Goal: Information Seeking & Learning: Find contact information

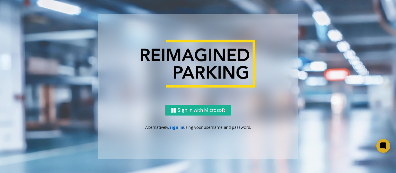
click at [173, 129] on link "sign in" at bounding box center [176, 128] width 14 height 6
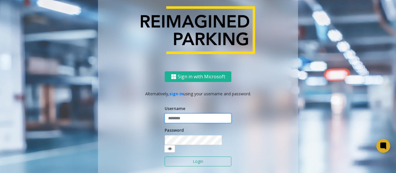
type input "*******"
click at [176, 157] on button "Login" at bounding box center [198, 162] width 67 height 10
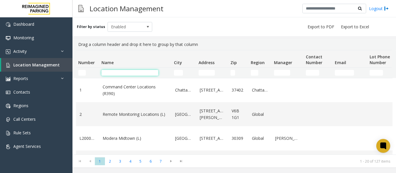
click at [116, 73] on input "Name Filter" at bounding box center [129, 73] width 57 height 6
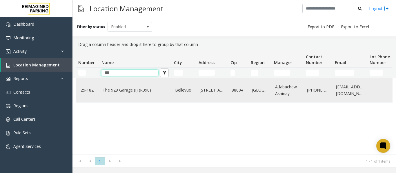
type input "***"
click at [118, 89] on app-template-link-copy-wrapper "The 929 Garage (I) (R390)" at bounding box center [127, 90] width 48 height 6
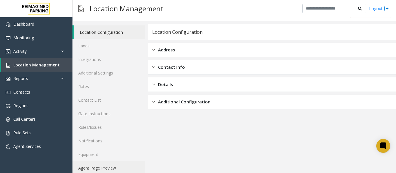
scroll to position [17, 0]
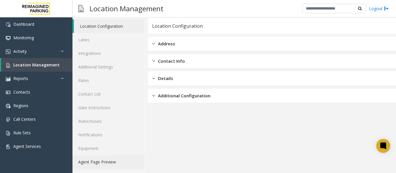
click at [115, 165] on link "Agent Page Preview" at bounding box center [108, 163] width 72 height 14
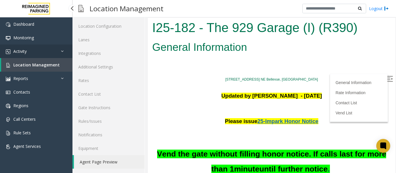
drag, startPoint x: 17, startPoint y: 51, endPoint x: 18, endPoint y: 55, distance: 3.9
click at [17, 51] on span "Activity" at bounding box center [19, 52] width 13 height 6
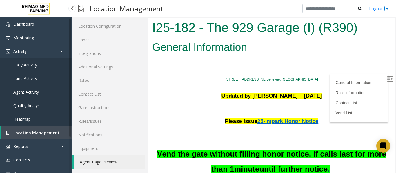
click at [21, 65] on span "Daily Activity" at bounding box center [25, 65] width 24 height 6
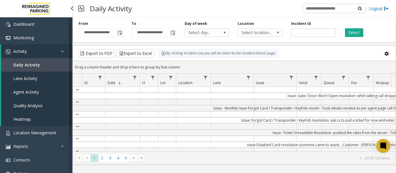
click at [25, 52] on span "Activity" at bounding box center [19, 52] width 13 height 6
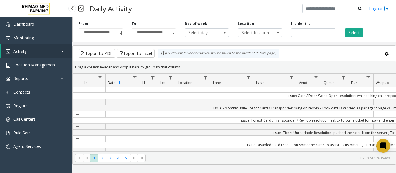
click at [22, 50] on span "Activity" at bounding box center [19, 52] width 13 height 6
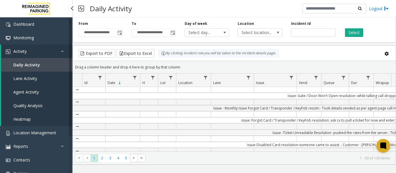
click at [29, 63] on span "Daily Activity" at bounding box center [26, 65] width 27 height 6
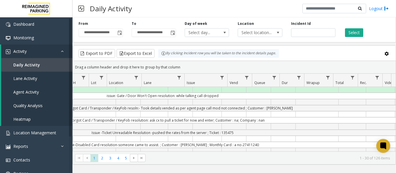
scroll to position [0, 213]
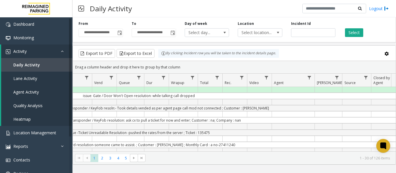
drag, startPoint x: 79, startPoint y: 93, endPoint x: 330, endPoint y: 96, distance: 251.1
click at [395, 96] on html "**********" at bounding box center [198, 86] width 396 height 173
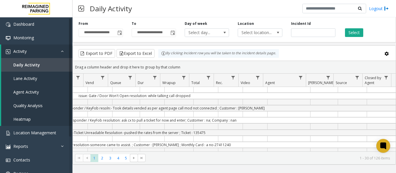
click at [254, 114] on td "Data table" at bounding box center [254, 115] width 25 height 6
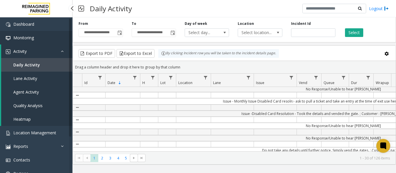
scroll to position [300, 0]
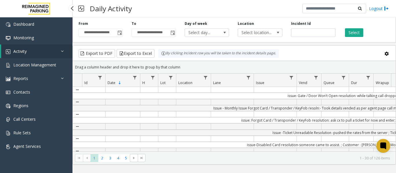
click at [31, 54] on link "Activity" at bounding box center [36, 52] width 71 height 14
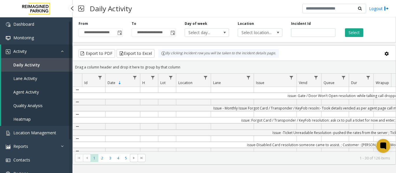
scroll to position [29, 0]
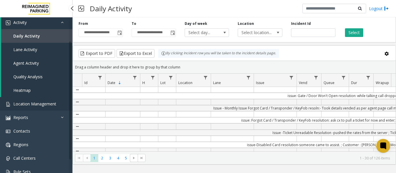
click at [35, 101] on link "Location Management" at bounding box center [36, 104] width 72 height 14
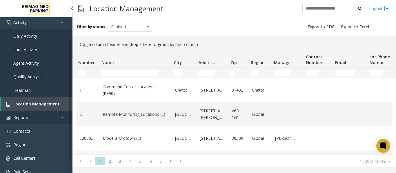
click at [28, 118] on link "Reports" at bounding box center [36, 118] width 72 height 14
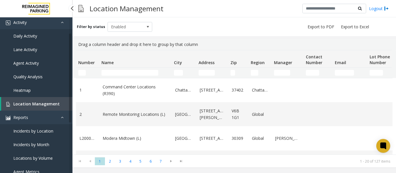
click at [30, 62] on span "Agent Activity" at bounding box center [25, 64] width 25 height 6
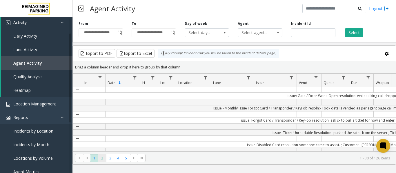
click at [100, 158] on span "2" at bounding box center [102, 159] width 8 height 8
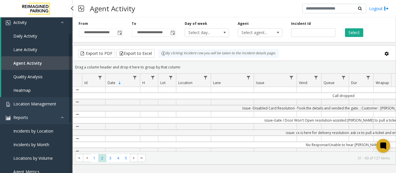
click at [39, 67] on link "Agent Activity" at bounding box center [36, 63] width 71 height 14
click at [136, 77] on span "Data table" at bounding box center [134, 78] width 5 height 5
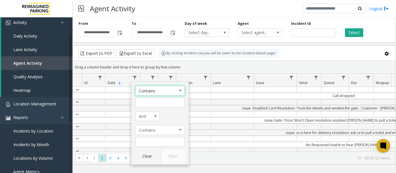
click at [120, 81] on span "Sortable" at bounding box center [119, 83] width 5 height 5
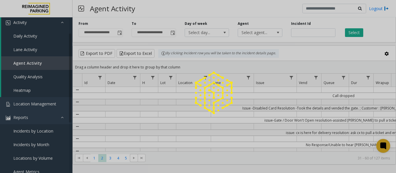
click at [118, 87] on div at bounding box center [198, 86] width 396 height 173
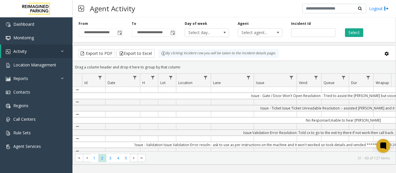
drag, startPoint x: 199, startPoint y: 157, endPoint x: 206, endPoint y: 157, distance: 6.7
click at [206, 157] on kendo-pager-info "31 - 60 of 127 items" at bounding box center [269, 158] width 241 height 5
drag, startPoint x: 165, startPoint y: 154, endPoint x: 199, endPoint y: 155, distance: 33.9
click at [199, 155] on kendo-pager "* * * * * 1 2 3 4 5 31 - 60 of 127 items" at bounding box center [234, 158] width 323 height 13
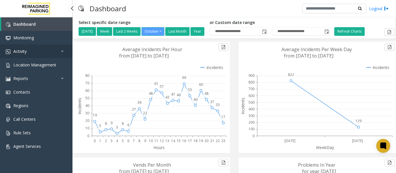
click at [53, 56] on link "Activity" at bounding box center [36, 52] width 72 height 14
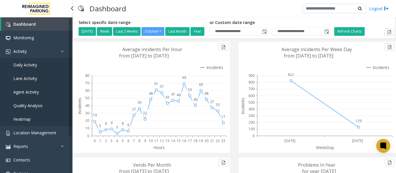
click at [33, 91] on span "Agent Activity" at bounding box center [25, 92] width 25 height 6
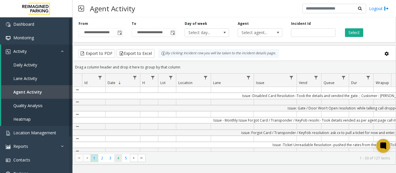
click at [121, 159] on span "4" at bounding box center [118, 159] width 8 height 8
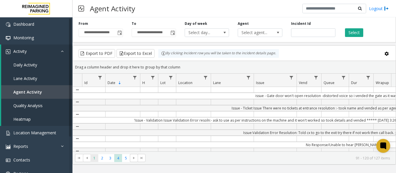
click at [96, 161] on span "1" at bounding box center [94, 159] width 8 height 8
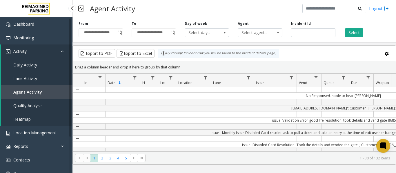
click at [22, 66] on span "Daily Activity" at bounding box center [25, 65] width 24 height 6
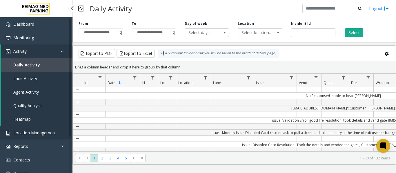
click at [32, 134] on span "Location Management" at bounding box center [34, 133] width 43 height 6
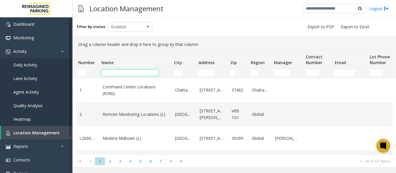
click at [110, 75] on input "Name Filter" at bounding box center [129, 73] width 57 height 6
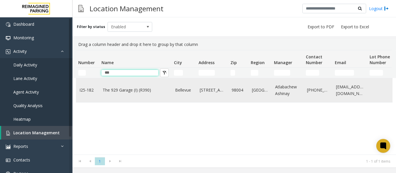
type input "***"
click at [108, 89] on app-template-link-copy-wrapper "The 929 Garage (I) (R390)" at bounding box center [127, 90] width 48 height 6
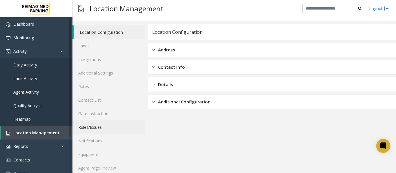
scroll to position [17, 0]
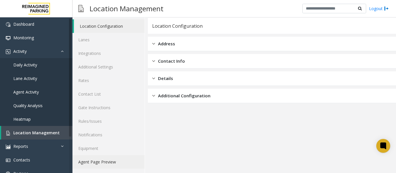
click at [108, 162] on link "Agent Page Preview" at bounding box center [108, 163] width 72 height 14
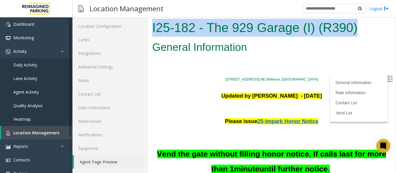
drag, startPoint x: 366, startPoint y: 26, endPoint x: 151, endPoint y: 32, distance: 215.0
click at [151, 32] on div "I25-182 - The 929 Garage (I) (R390)" at bounding box center [271, 28] width 247 height 21
copy h1 "I25-182 - The 929 Garage (I) (R390)"
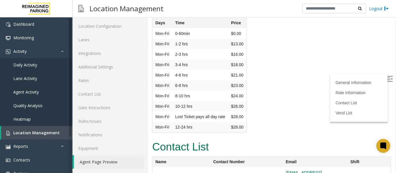
scroll to position [1550, 0]
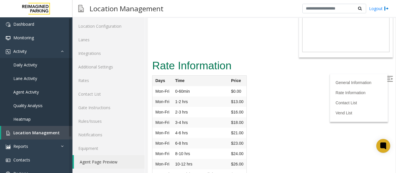
drag, startPoint x: 301, startPoint y: 52, endPoint x: 303, endPoint y: 59, distance: 7.0
click at [301, 58] on div "Rate Information Days Time Price Mon-Fri 0-60min $0.00 Mon-Fri 1-2 hrs $13.00 M…" at bounding box center [271, 127] width 247 height 139
click at [386, 77] on label at bounding box center [390, 80] width 9 height 9
drag, startPoint x: 355, startPoint y: 89, endPoint x: 264, endPoint y: 93, distance: 91.0
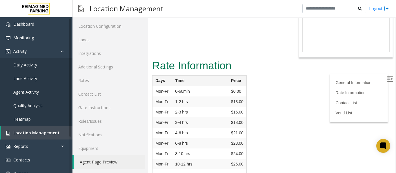
copy tr "[EMAIL_ADDRESS][DOMAIN_NAME]"
drag, startPoint x: 348, startPoint y: 99, endPoint x: 251, endPoint y: 103, distance: 96.5
copy tr "Rebecca.Orman@reimaginedparking.com"
drag, startPoint x: 176, startPoint y: 91, endPoint x: 152, endPoint y: 92, distance: 24.1
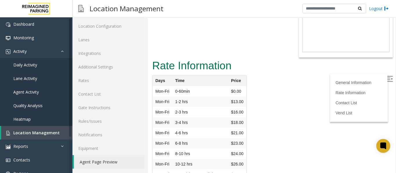
copy td "Atlabachew"
click at [36, 132] on span "Location Management" at bounding box center [36, 133] width 46 height 6
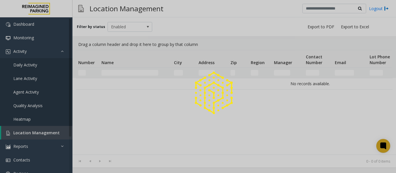
click at [123, 72] on div at bounding box center [198, 86] width 396 height 173
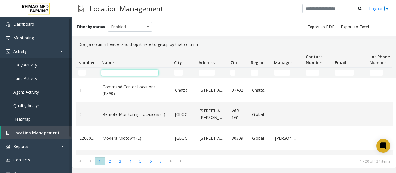
click at [123, 72] on input "Name Filter" at bounding box center [129, 73] width 57 height 6
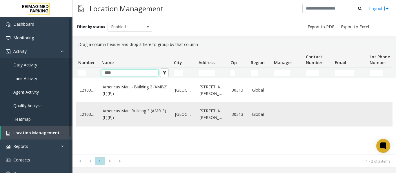
type input "****"
click at [125, 118] on td "Americas Mart Building 3 (AMB 3) (L)(PJ)" at bounding box center [135, 115] width 72 height 24
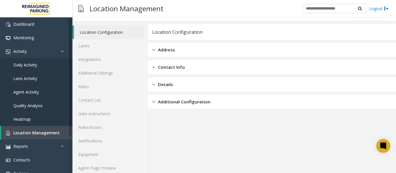
scroll to position [17, 0]
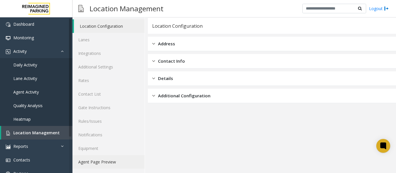
click at [108, 163] on link "Agent Page Preview" at bounding box center [108, 163] width 72 height 14
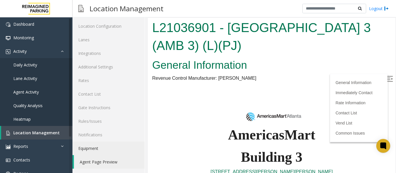
scroll to position [87, 0]
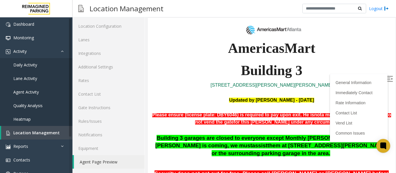
click at [379, 74] on p "Building 3" at bounding box center [271, 71] width 239 height 22
click at [387, 77] on img at bounding box center [390, 79] width 6 height 6
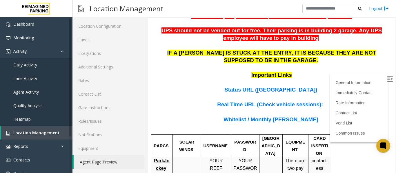
scroll to position [377, 0]
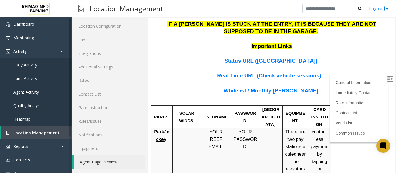
click at [163, 130] on span "ParkJockey" at bounding box center [161, 136] width 15 height 12
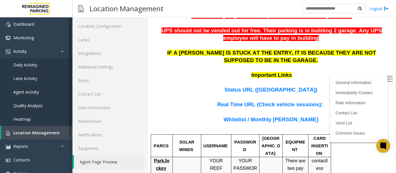
click at [261, 87] on span "Status URL (Vend Gate)" at bounding box center [270, 90] width 93 height 6
click at [23, 134] on span "Location Management" at bounding box center [36, 133] width 46 height 6
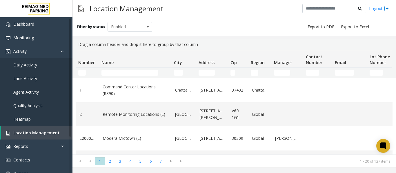
click at [128, 76] on td "Name Filter" at bounding box center [135, 73] width 72 height 10
click at [128, 72] on input "Name Filter" at bounding box center [129, 73] width 57 height 6
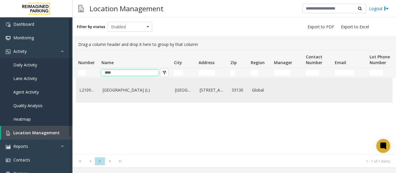
type input "****"
click at [122, 86] on td "Brickell City Centre (L)" at bounding box center [135, 90] width 72 height 24
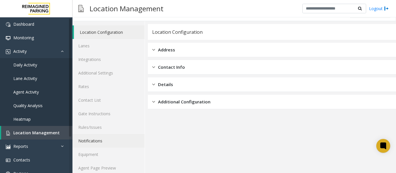
scroll to position [17, 0]
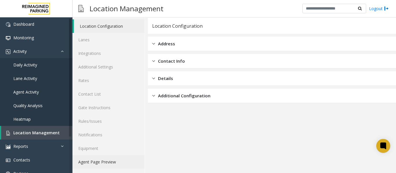
click at [102, 162] on link "Agent Page Preview" at bounding box center [108, 163] width 72 height 14
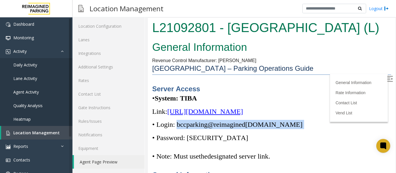
drag, startPoint x: 296, startPoint y: 126, endPoint x: 178, endPoint y: 126, distance: 118.8
click at [178, 126] on p "• Login: bccparking@re imagined parking.com" at bounding box center [271, 124] width 239 height 9
copy p "bccparking@re imagined parking.com"
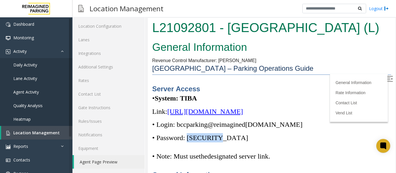
drag, startPoint x: 218, startPoint y: 137, endPoint x: 189, endPoint y: 139, distance: 28.5
click at [189, 139] on span "• Password: Parking1!" at bounding box center [200, 138] width 96 height 8
copy span "Parking1!"
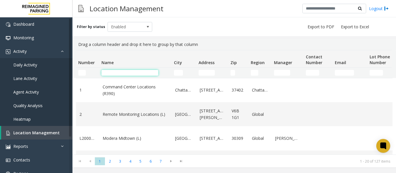
click at [116, 74] on input "Name Filter" at bounding box center [129, 73] width 57 height 6
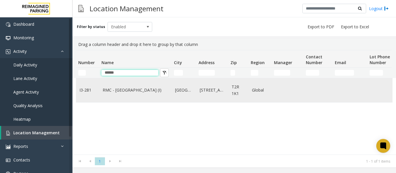
type input "*****"
click at [136, 92] on app-template-link-copy-wrapper "RMC - [GEOGRAPHIC_DATA] (I)" at bounding box center [132, 90] width 59 height 6
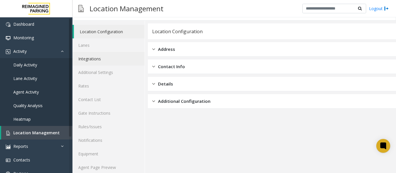
scroll to position [17, 0]
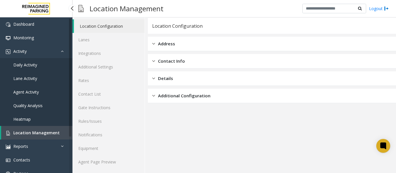
click at [25, 65] on span "Daily Activity" at bounding box center [25, 65] width 24 height 6
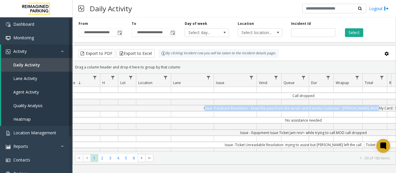
scroll to position [0, 64]
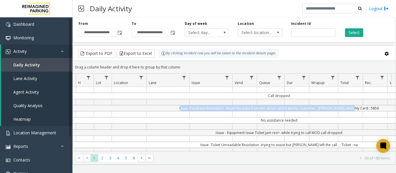
drag, startPoint x: 221, startPoint y: 107, endPoint x: 388, endPoint y: 106, distance: 167.1
click at [388, 106] on td "Issue -Passback Resolution - Reset the pass from the server and it works; Custo…" at bounding box center [279, 108] width 522 height 6
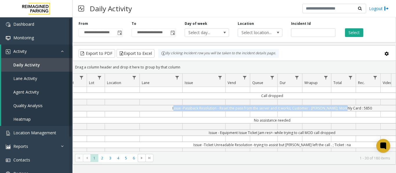
click at [375, 107] on td "Issue -Passback Resolution - Reset the pass from the server and it works; Custo…" at bounding box center [272, 108] width 522 height 6
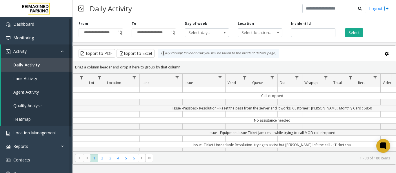
drag, startPoint x: 377, startPoint y: 108, endPoint x: 168, endPoint y: 111, distance: 209.1
click at [168, 111] on td "Issue -Passback Resolution - Reset the pass from the server and it works; Custo…" at bounding box center [272, 108] width 522 height 6
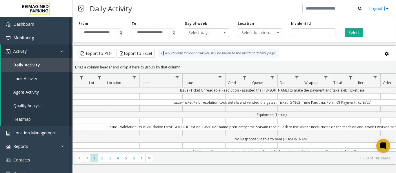
scroll to position [290, 71]
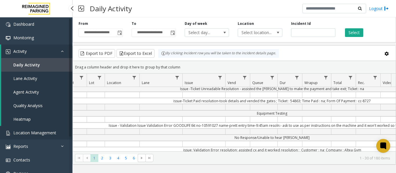
click at [32, 134] on span "Location Management" at bounding box center [34, 133] width 43 height 6
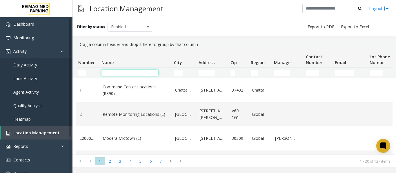
click at [110, 74] on input "Name Filter" at bounding box center [129, 73] width 57 height 6
click at [130, 75] on input "Name Filter" at bounding box center [129, 73] width 57 height 6
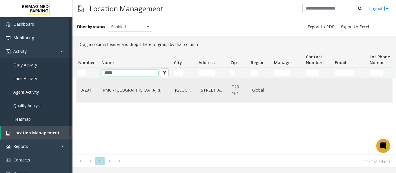
type input "*****"
click at [133, 91] on app-template-link-copy-wrapper "RMC - [GEOGRAPHIC_DATA] (I)" at bounding box center [132, 90] width 59 height 6
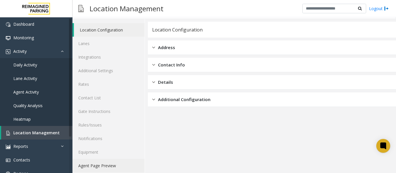
scroll to position [17, 0]
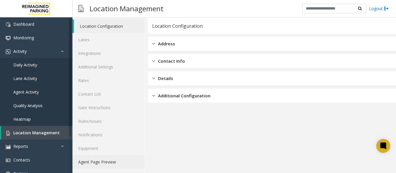
click at [98, 163] on link "Agent Page Preview" at bounding box center [108, 163] width 72 height 14
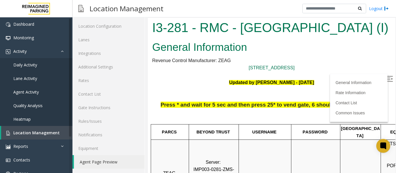
scroll to position [116, 0]
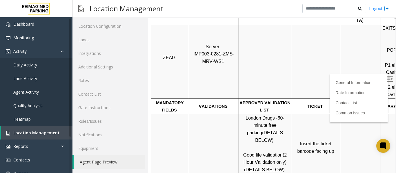
click at [387, 76] on img at bounding box center [390, 79] width 6 height 6
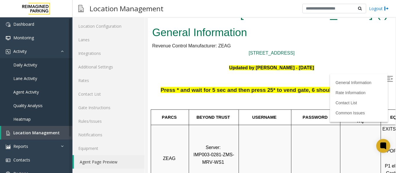
scroll to position [0, 0]
